Goal: Task Accomplishment & Management: Manage account settings

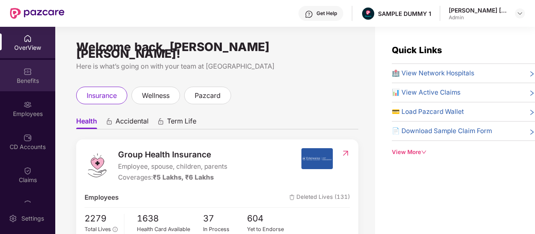
click at [49, 75] on div "Benefits" at bounding box center [27, 75] width 55 height 31
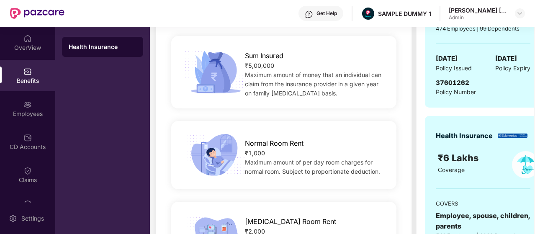
scroll to position [126, 0]
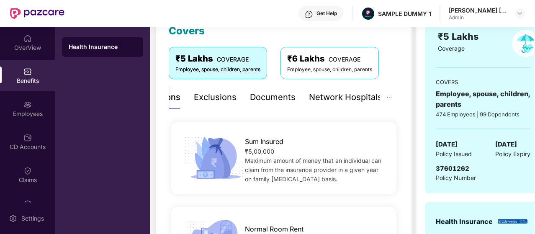
click at [221, 103] on div "Exclusions" at bounding box center [215, 97] width 43 height 13
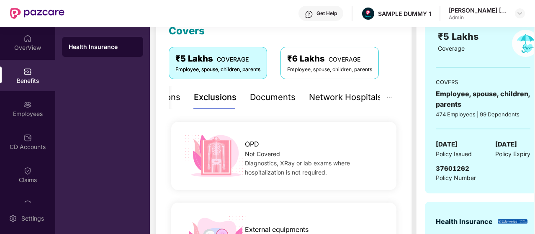
click at [316, 100] on div "Network Hospitals" at bounding box center [345, 97] width 73 height 13
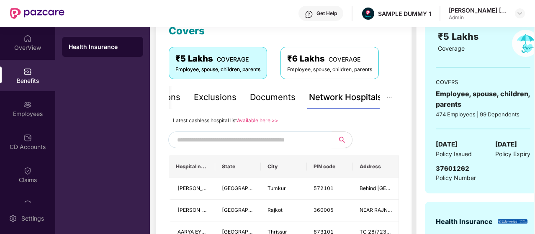
scroll to position [167, 0]
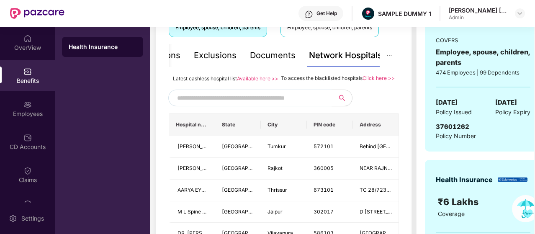
click at [283, 104] on input "text" at bounding box center [248, 98] width 143 height 13
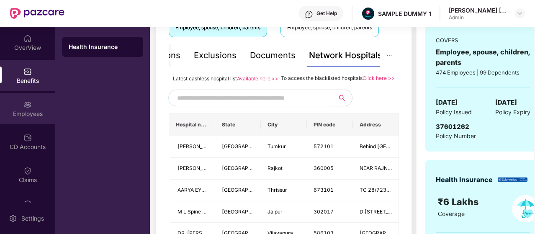
click at [37, 107] on div "Employees" at bounding box center [27, 108] width 55 height 31
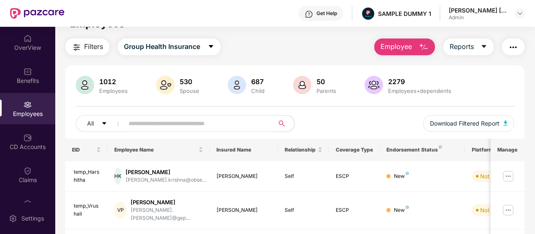
scroll to position [0, 0]
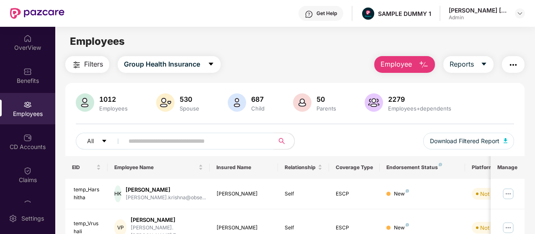
click at [387, 66] on span "Employee" at bounding box center [396, 64] width 31 height 10
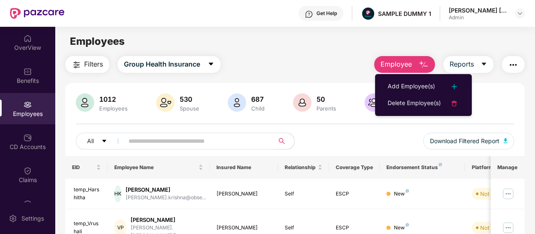
click at [394, 77] on ul "Add Employee(s) Delete Employee(s)" at bounding box center [423, 95] width 97 height 42
click at [394, 85] on div "Add Employee(s)" at bounding box center [411, 87] width 47 height 10
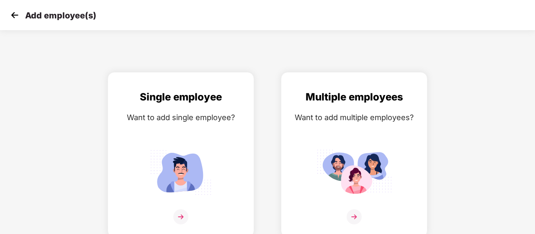
click at [18, 11] on img at bounding box center [14, 15] width 13 height 13
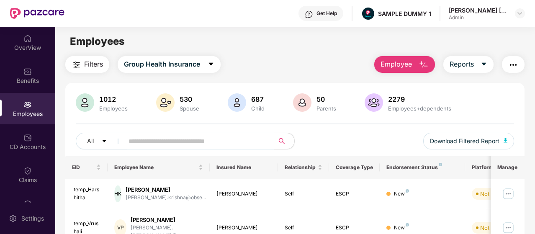
click at [519, 59] on button "button" at bounding box center [513, 64] width 23 height 17
click at [319, 16] on div "Get Help" at bounding box center [327, 13] width 21 height 7
click at [228, 39] on div "Employees" at bounding box center [294, 41] width 479 height 16
click at [32, 46] on div "OverView" at bounding box center [27, 48] width 55 height 8
